Goal: Use online tool/utility: Utilize a website feature to perform a specific function

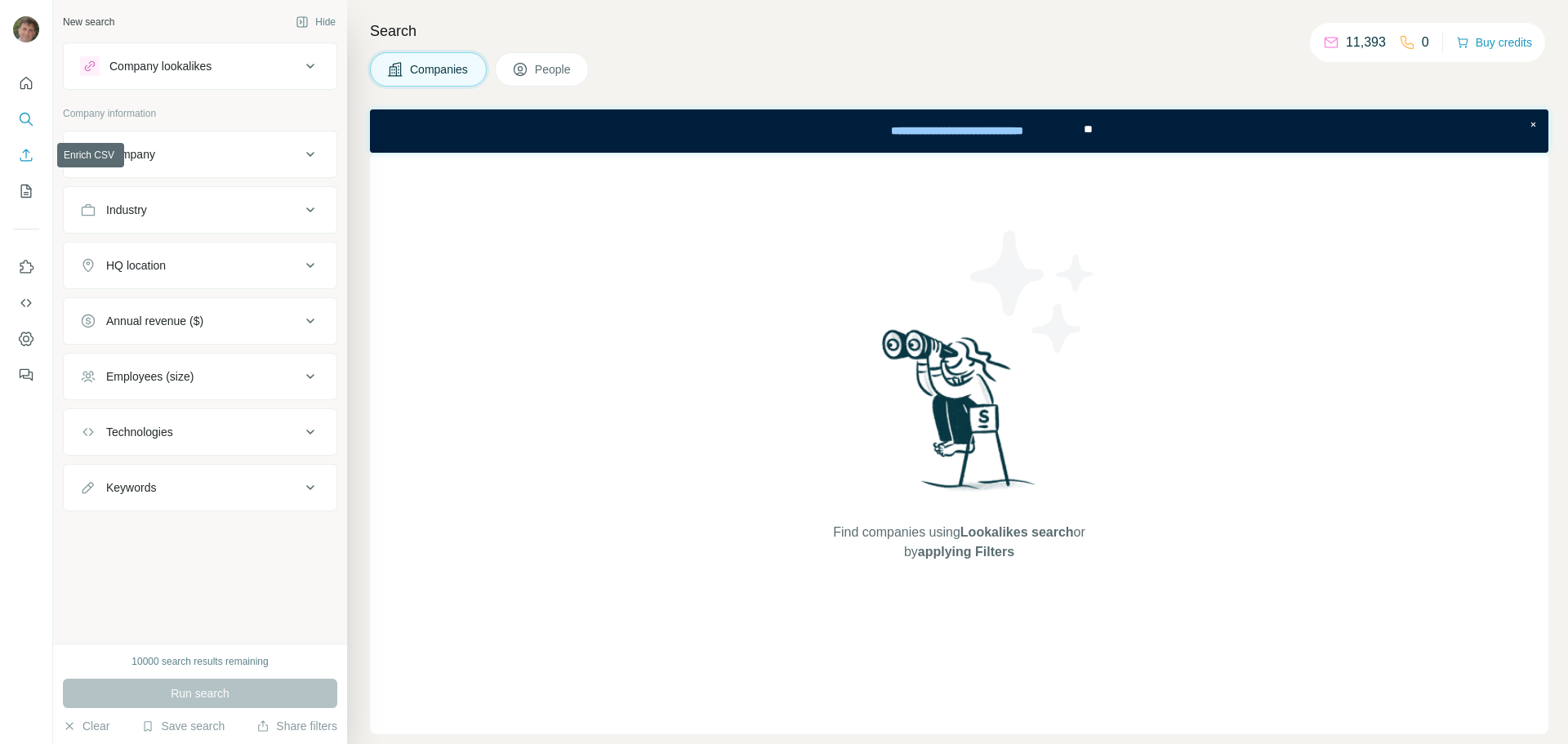
click at [24, 156] on icon "Enrich CSV" at bounding box center [26, 155] width 16 height 16
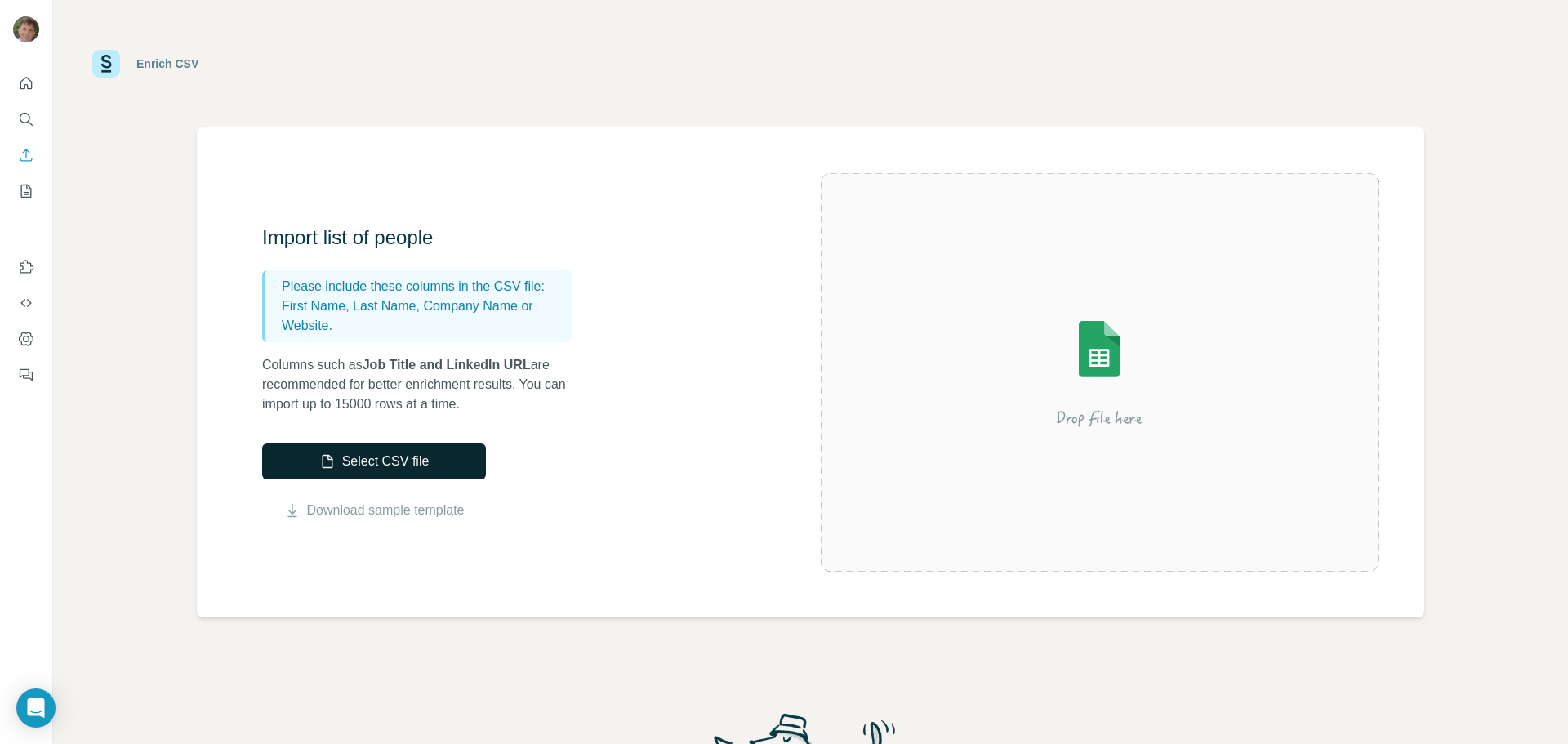
click at [394, 457] on button "Select CSV file" at bounding box center [373, 461] width 223 height 36
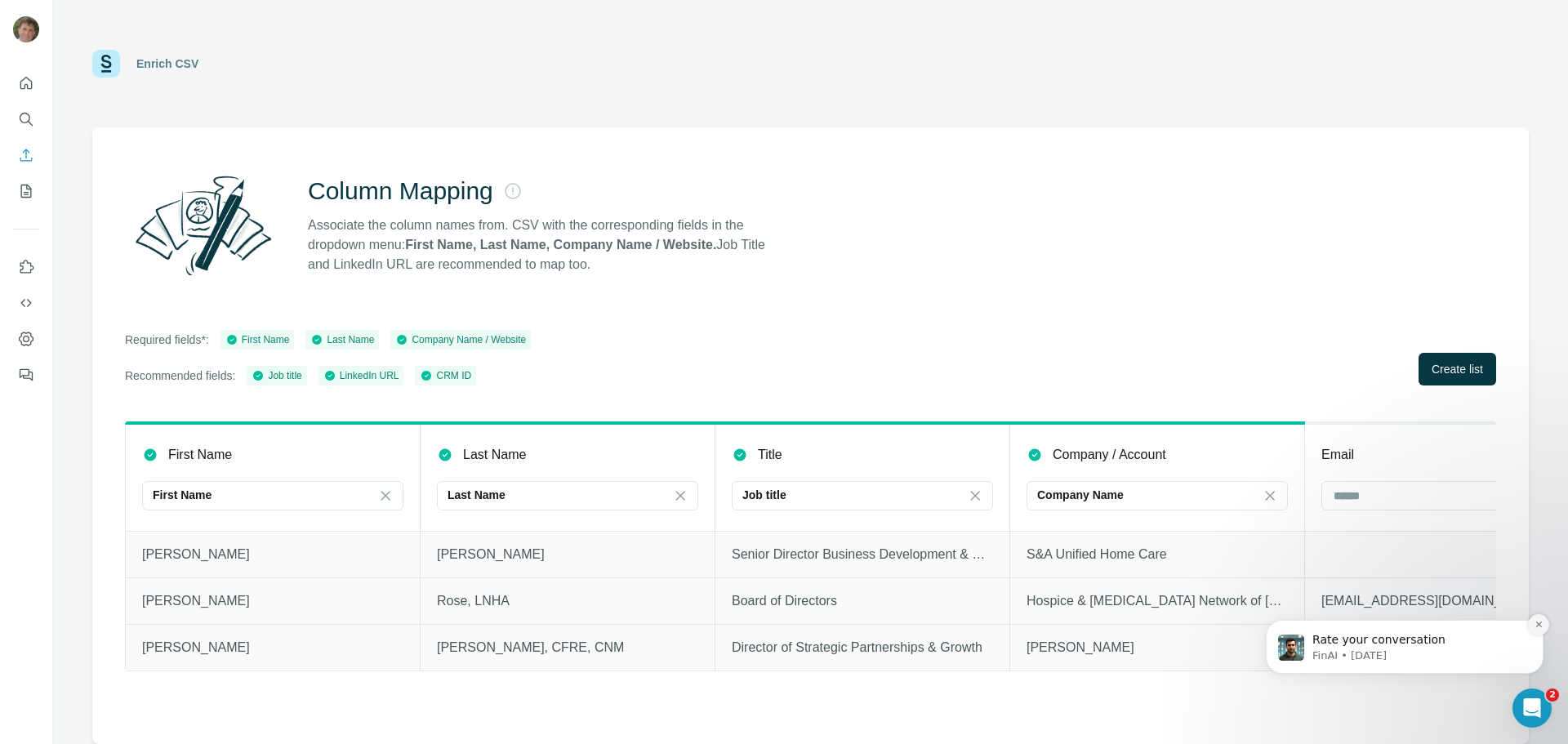
click at [1545, 623] on button "Dismiss notification" at bounding box center [1539, 625] width 21 height 21
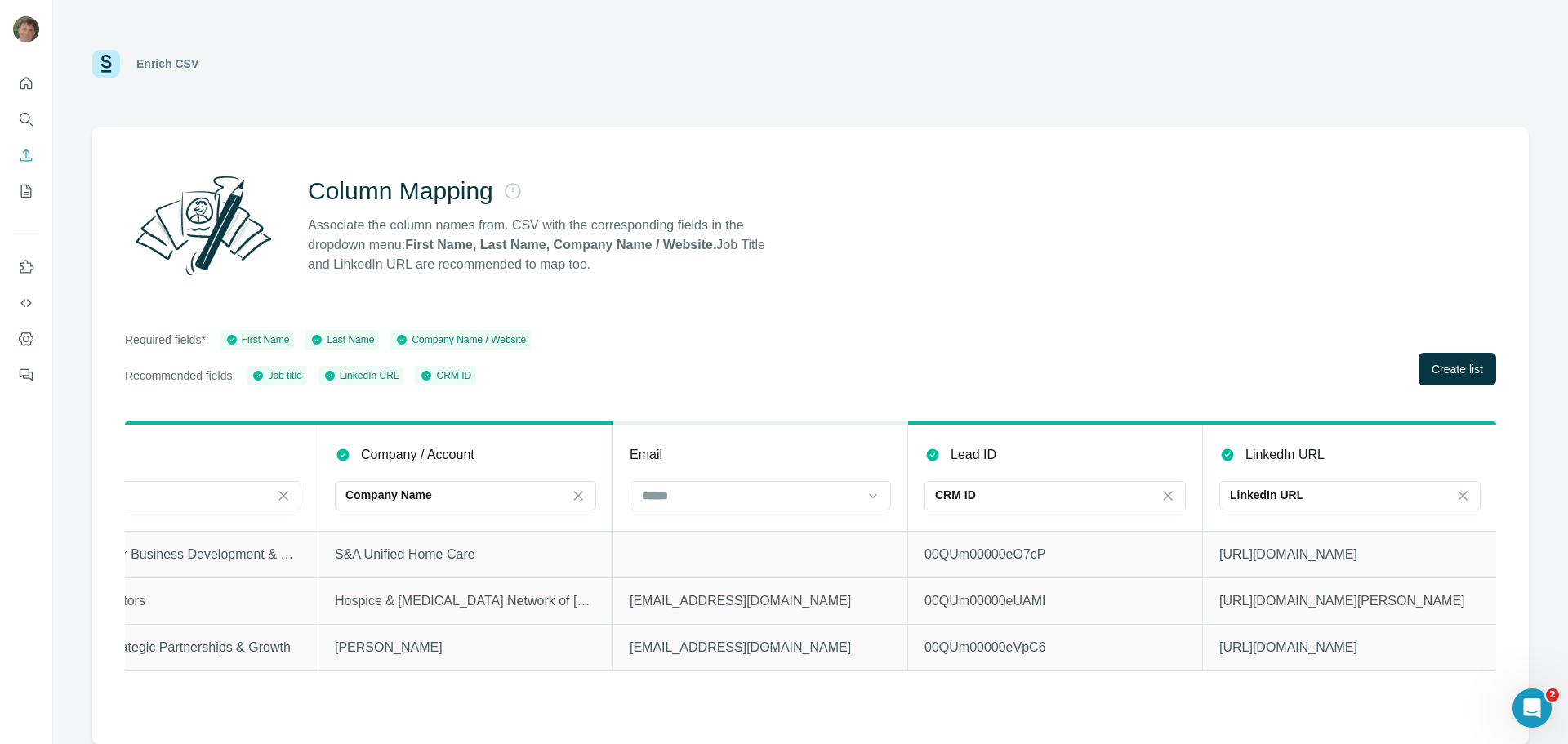
scroll to position [0, 694]
drag, startPoint x: 1439, startPoint y: 368, endPoint x: 1358, endPoint y: 369, distance: 81.0
click at [1433, 368] on span "Create list" at bounding box center [1458, 368] width 52 height 16
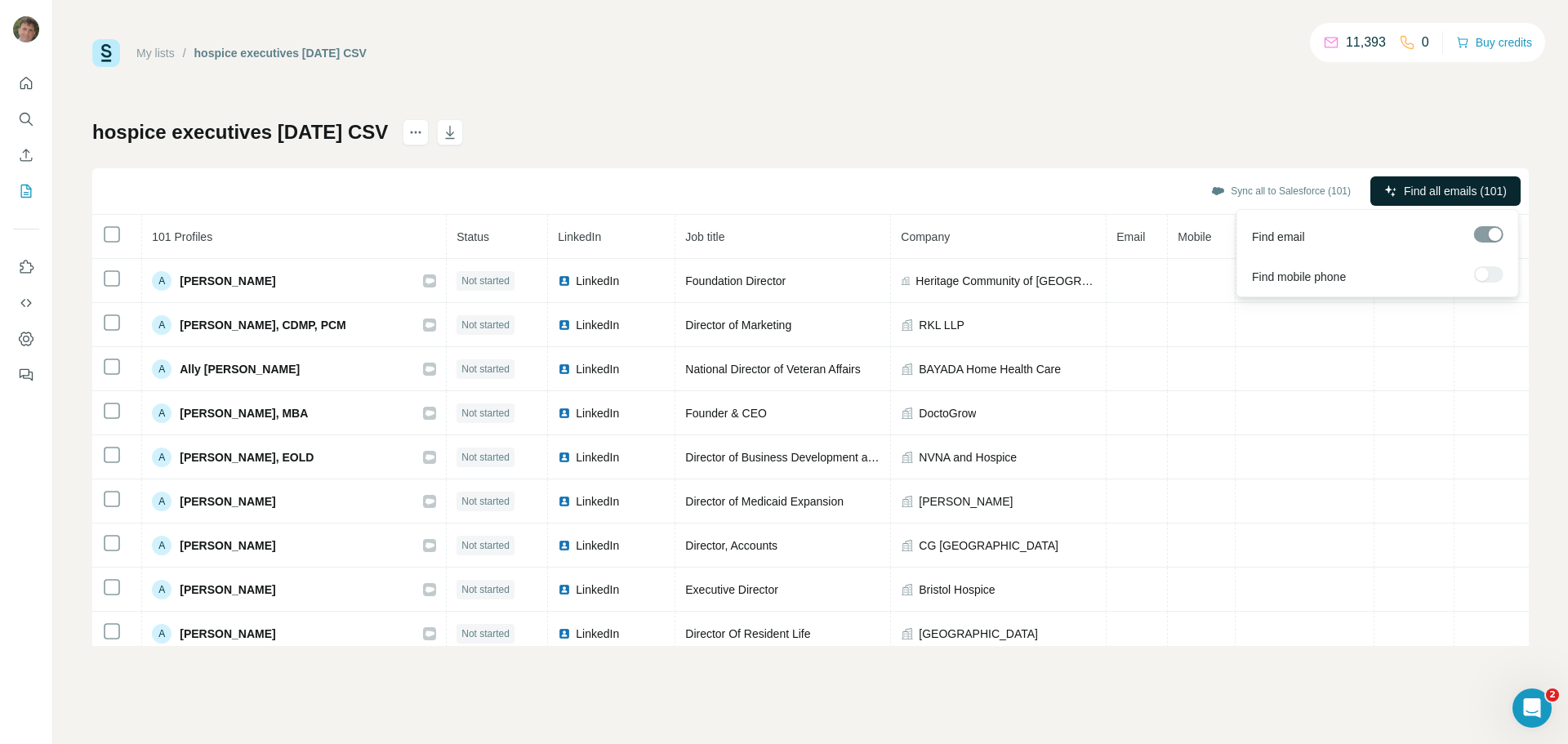
click at [1431, 182] on button "Find all emails (101)" at bounding box center [1445, 190] width 150 height 29
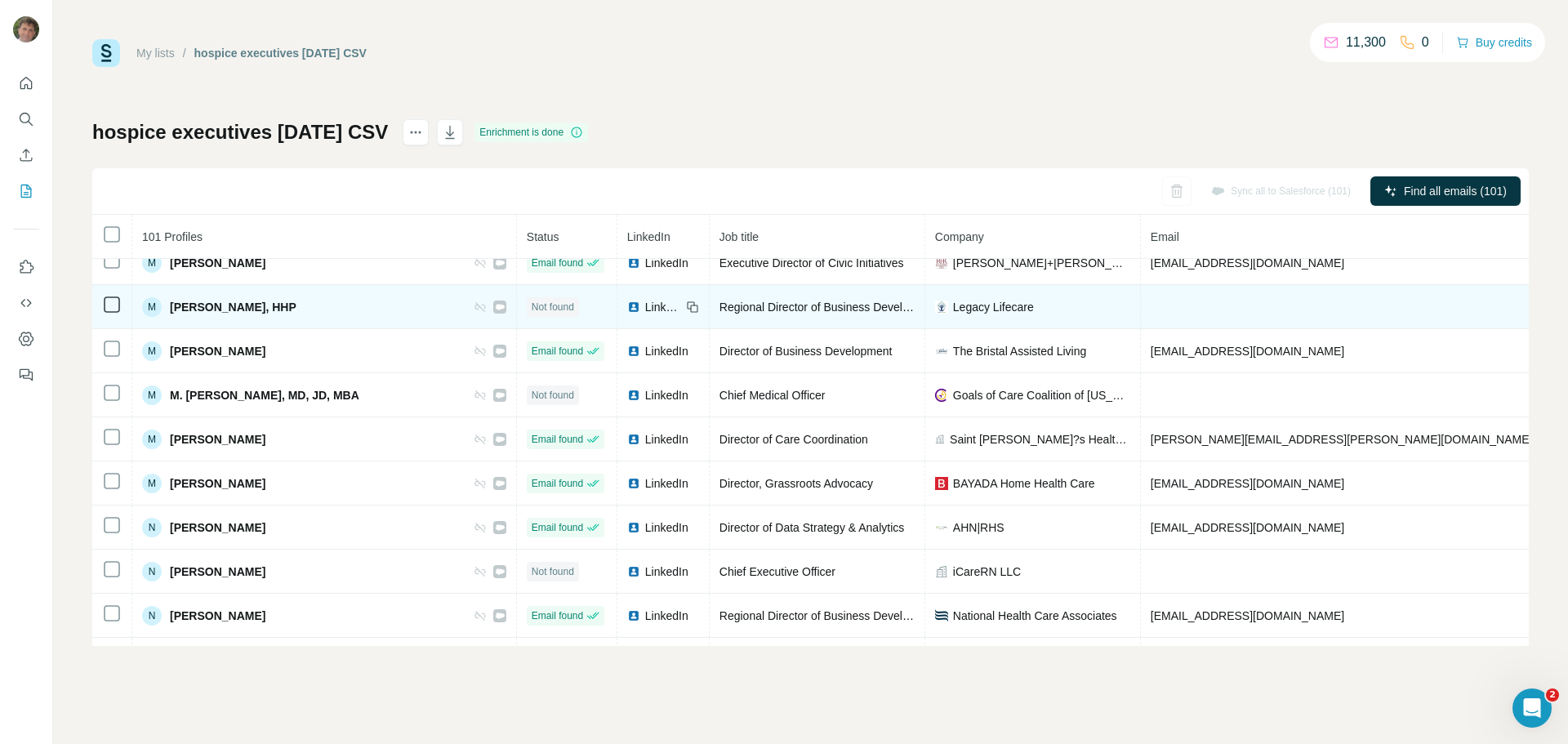
scroll to position [3149, 0]
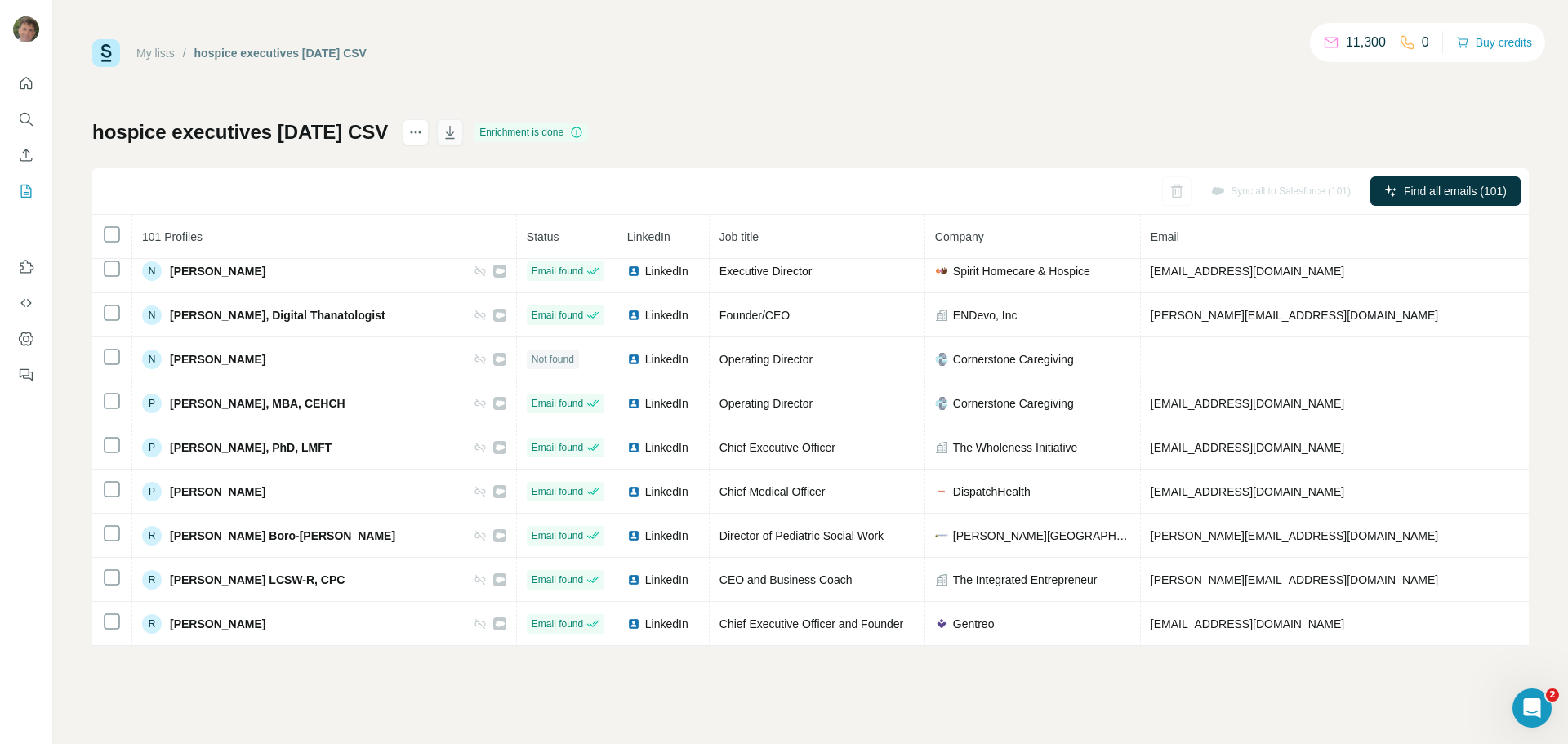
click at [459, 128] on icon "button" at bounding box center [450, 132] width 16 height 16
click at [26, 335] on icon "Dashboard" at bounding box center [26, 339] width 16 height 16
click at [24, 369] on icon "Feedback" at bounding box center [24, 374] width 10 height 9
click at [30, 338] on icon "Dashboard" at bounding box center [26, 339] width 16 height 16
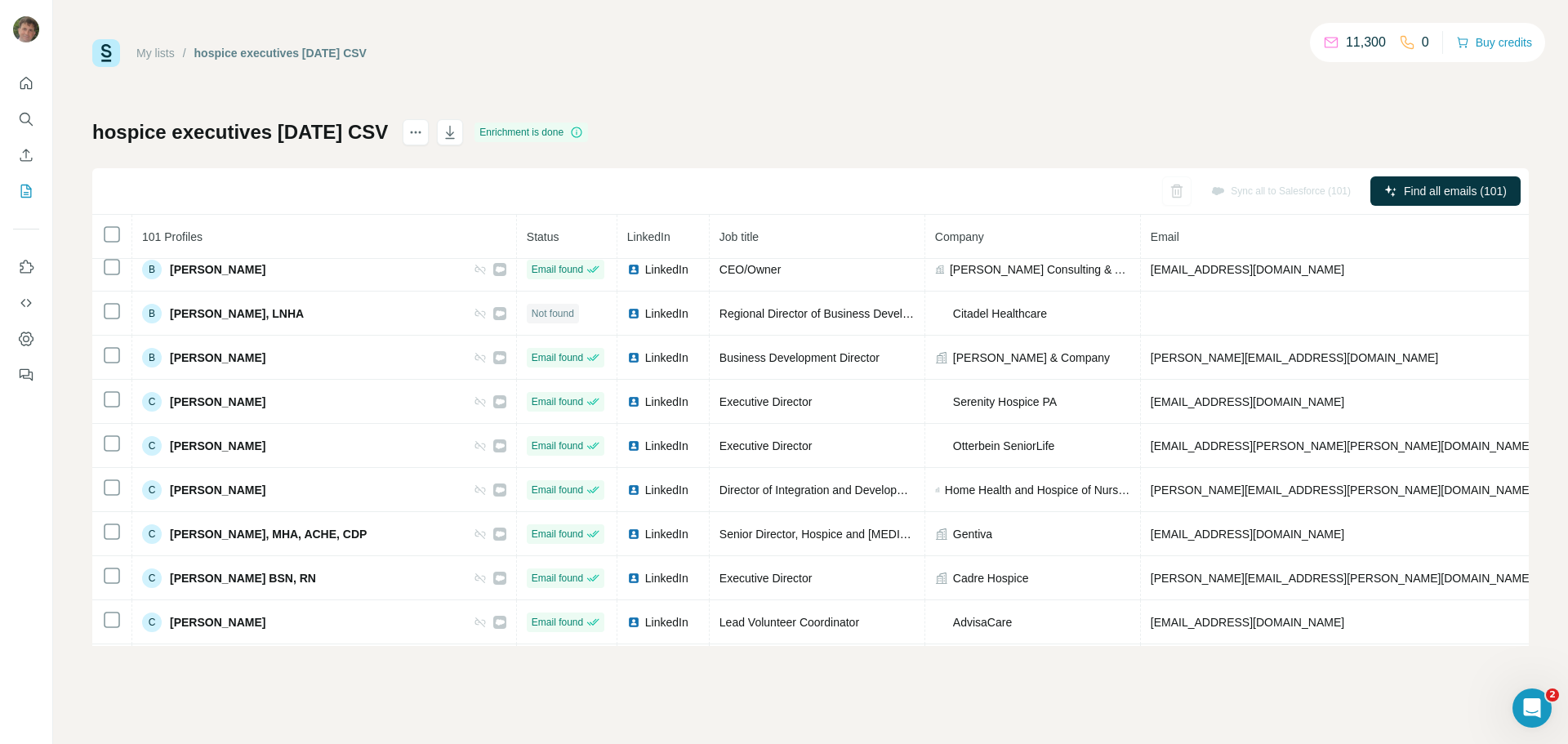
scroll to position [0, 0]
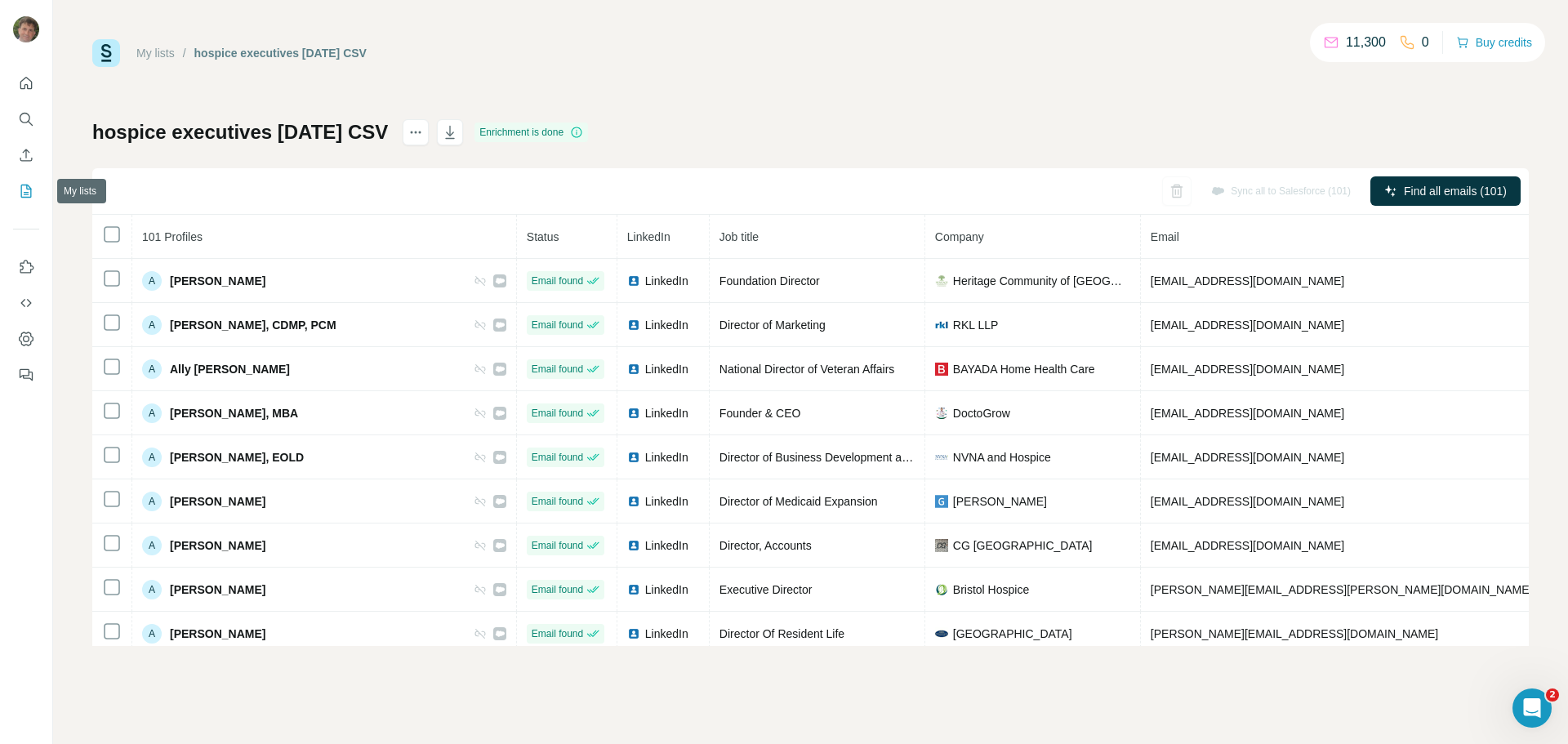
click at [23, 191] on icon "My lists" at bounding box center [26, 190] width 16 height 16
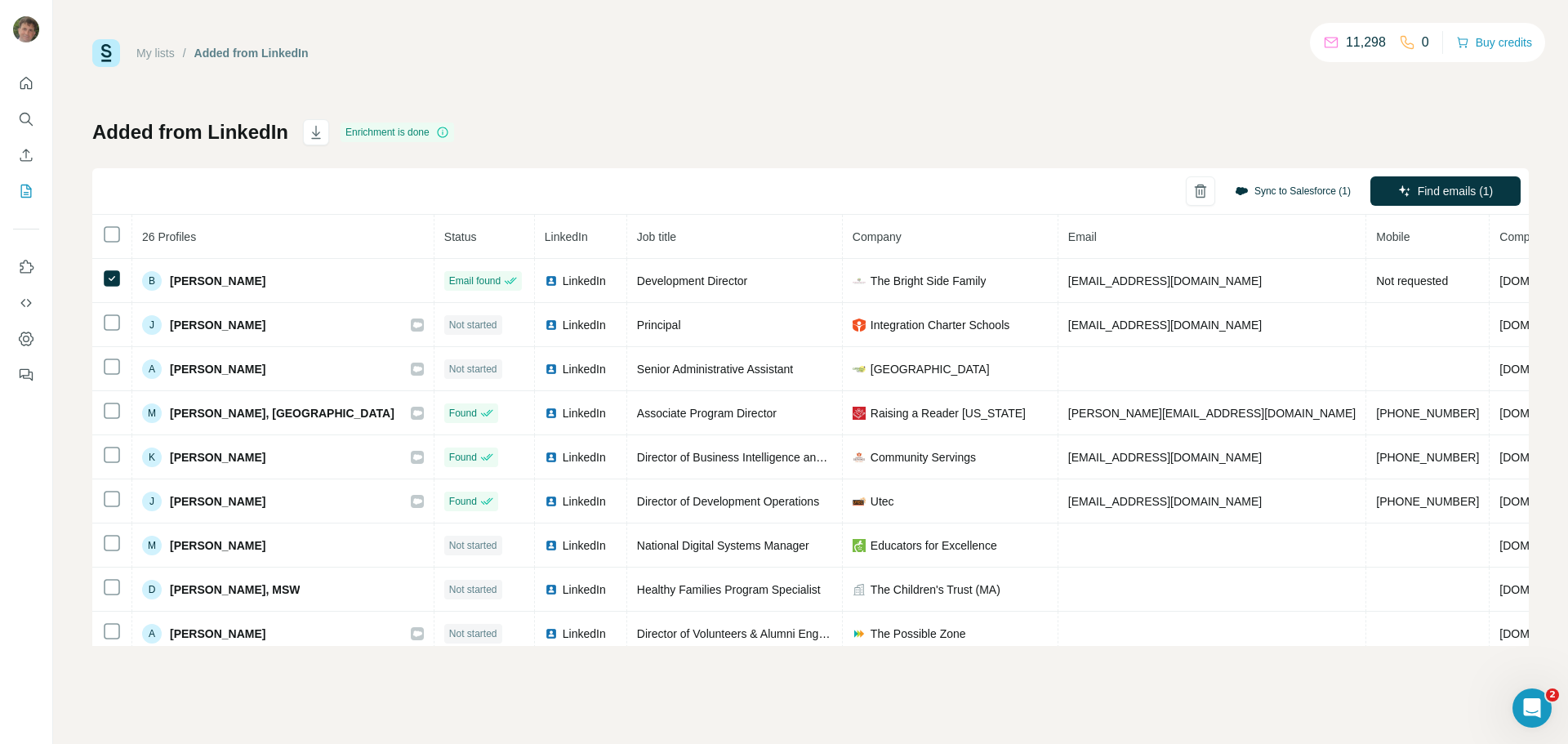
click at [1291, 191] on button "Sync to Salesforce (1)" at bounding box center [1293, 191] width 139 height 25
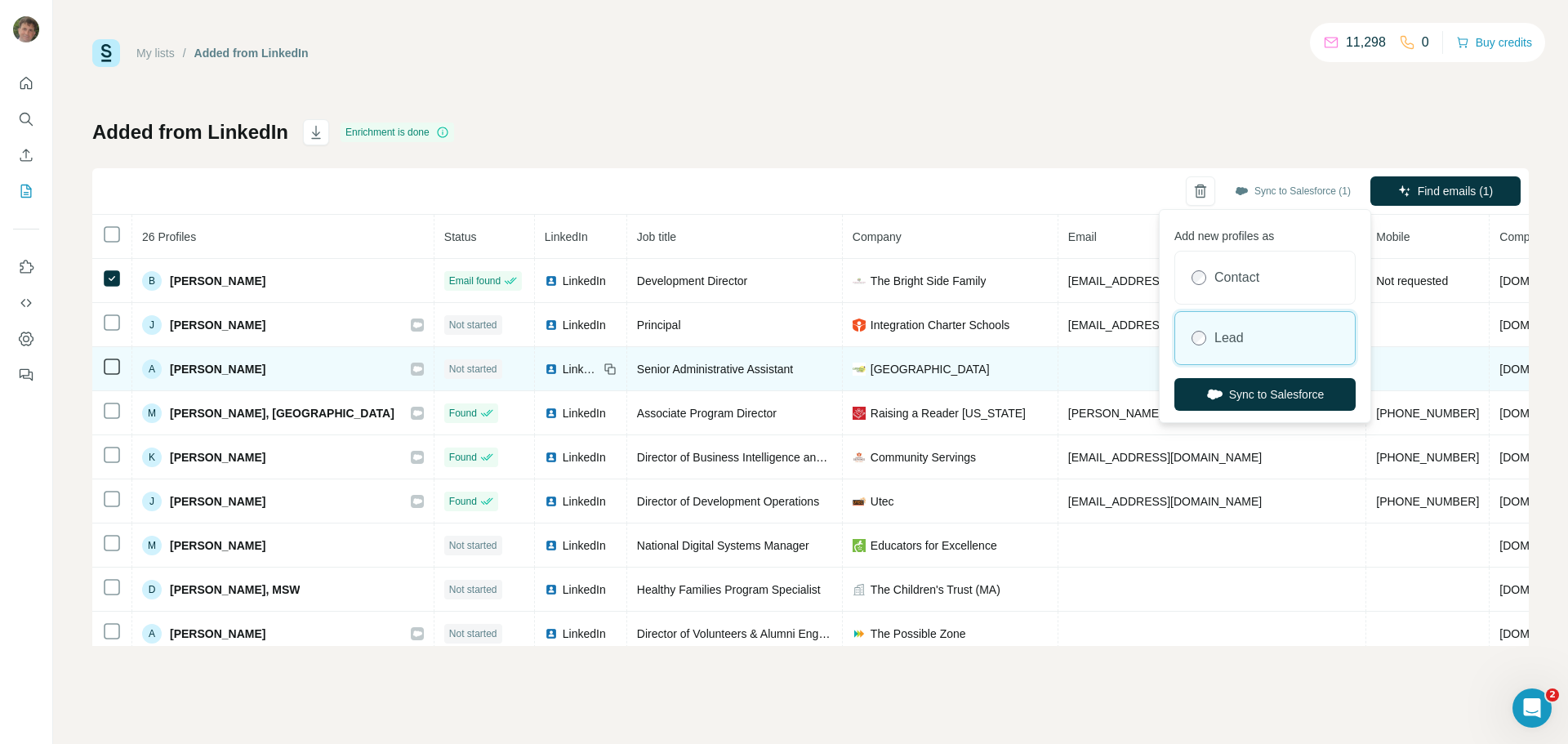
drag, startPoint x: 1241, startPoint y: 394, endPoint x: 1188, endPoint y: 378, distance: 55.4
click at [1239, 394] on button "Sync to Salesforce" at bounding box center [1265, 394] width 182 height 33
